Goal: Information Seeking & Learning: Find specific fact

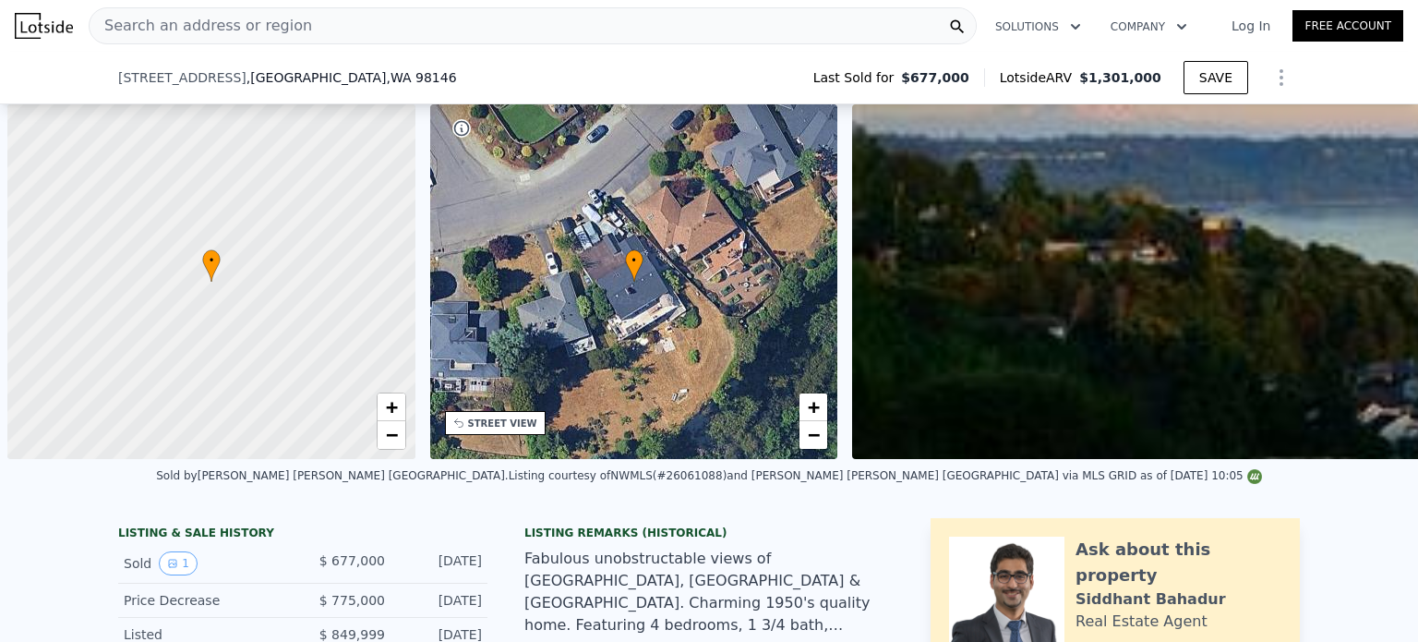
scroll to position [0, 7]
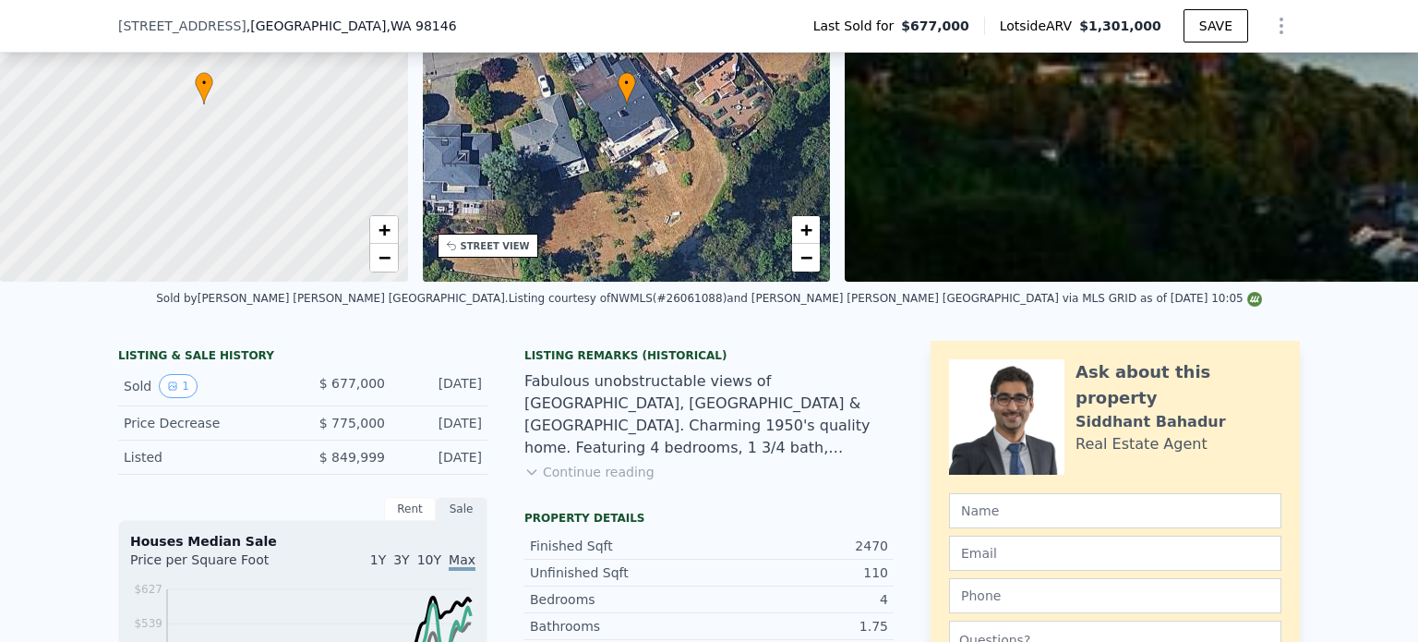
click at [269, 398] on div "Sold 1" at bounding box center [206, 386] width 164 height 24
click at [129, 379] on div "Sold 1 $ 677,000 [DATE]" at bounding box center [302, 387] width 369 height 40
drag, startPoint x: 111, startPoint y: 368, endPoint x: 477, endPoint y: 405, distance: 368.4
click at [477, 405] on div "LISTING & SALE HISTORY Sold 1 $ 677,000 [DATE] Price Decrease $ 775,000 [DATE] …" at bounding box center [302, 411] width 369 height 126
copy div "LISTING & SALE HISTORY Sold 1 $ 677,000 [DATE]"
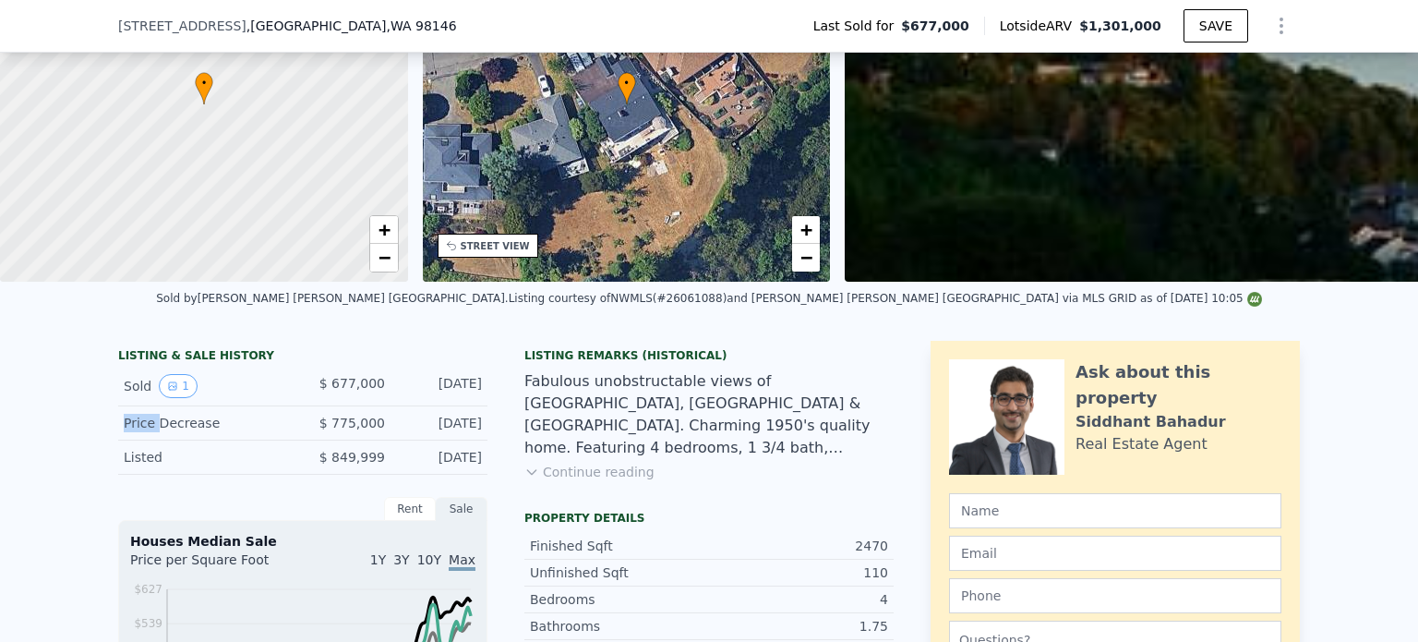
drag, startPoint x: 112, startPoint y: 436, endPoint x: 150, endPoint y: 435, distance: 38.8
click at [150, 435] on div "Price Decrease $ 775,000 [DATE]" at bounding box center [302, 423] width 369 height 34
drag, startPoint x: 110, startPoint y: 362, endPoint x: 490, endPoint y: 477, distance: 397.5
copy div "LISTING & SALE HISTORY Sold 1 $ 677,000 [DATE] Price Decrease $ 775,000 [DATE] …"
